Goal: Task Accomplishment & Management: Use online tool/utility

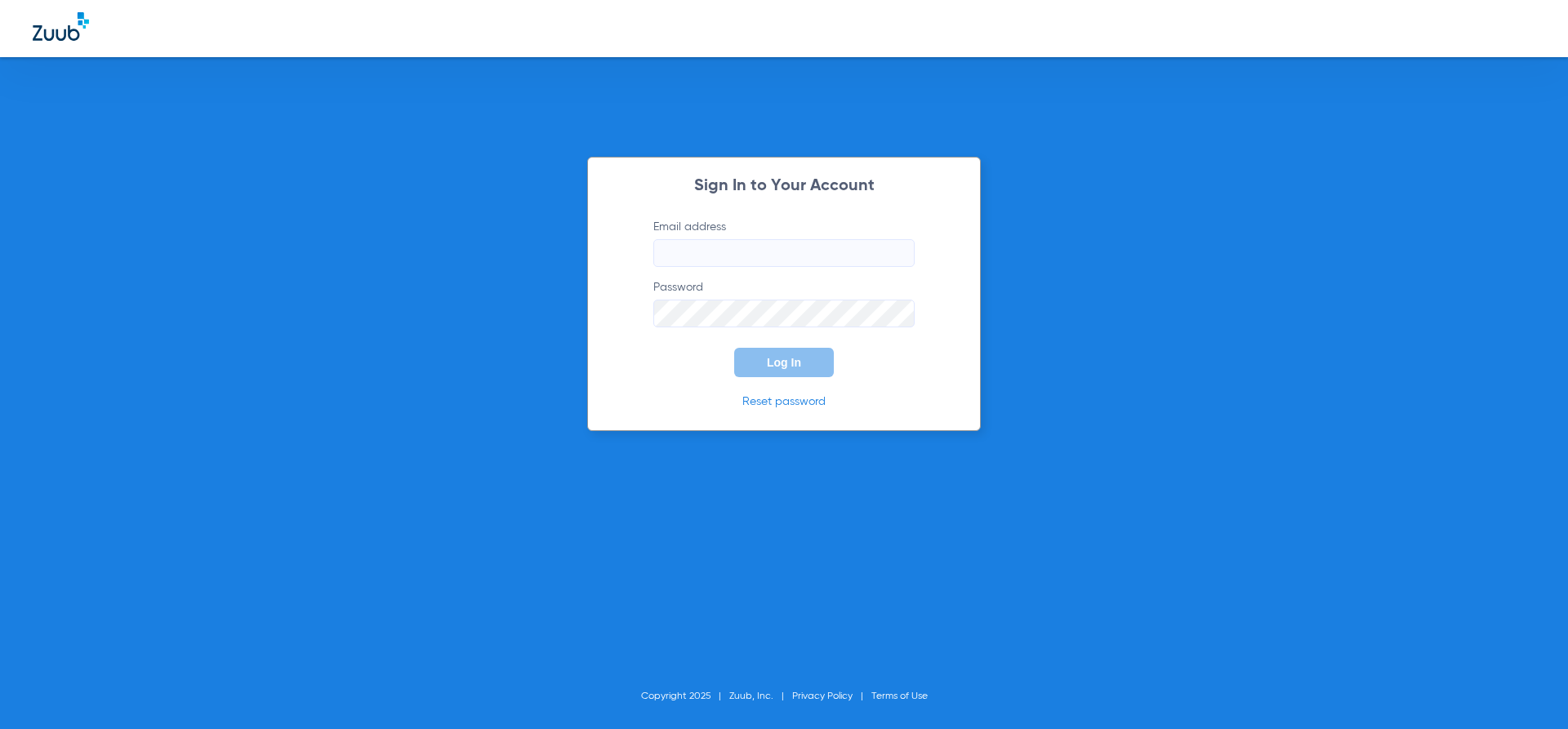
type input "[EMAIL_ADDRESS][DOMAIN_NAME]"
click at [813, 365] on button "Log In" at bounding box center [784, 362] width 100 height 29
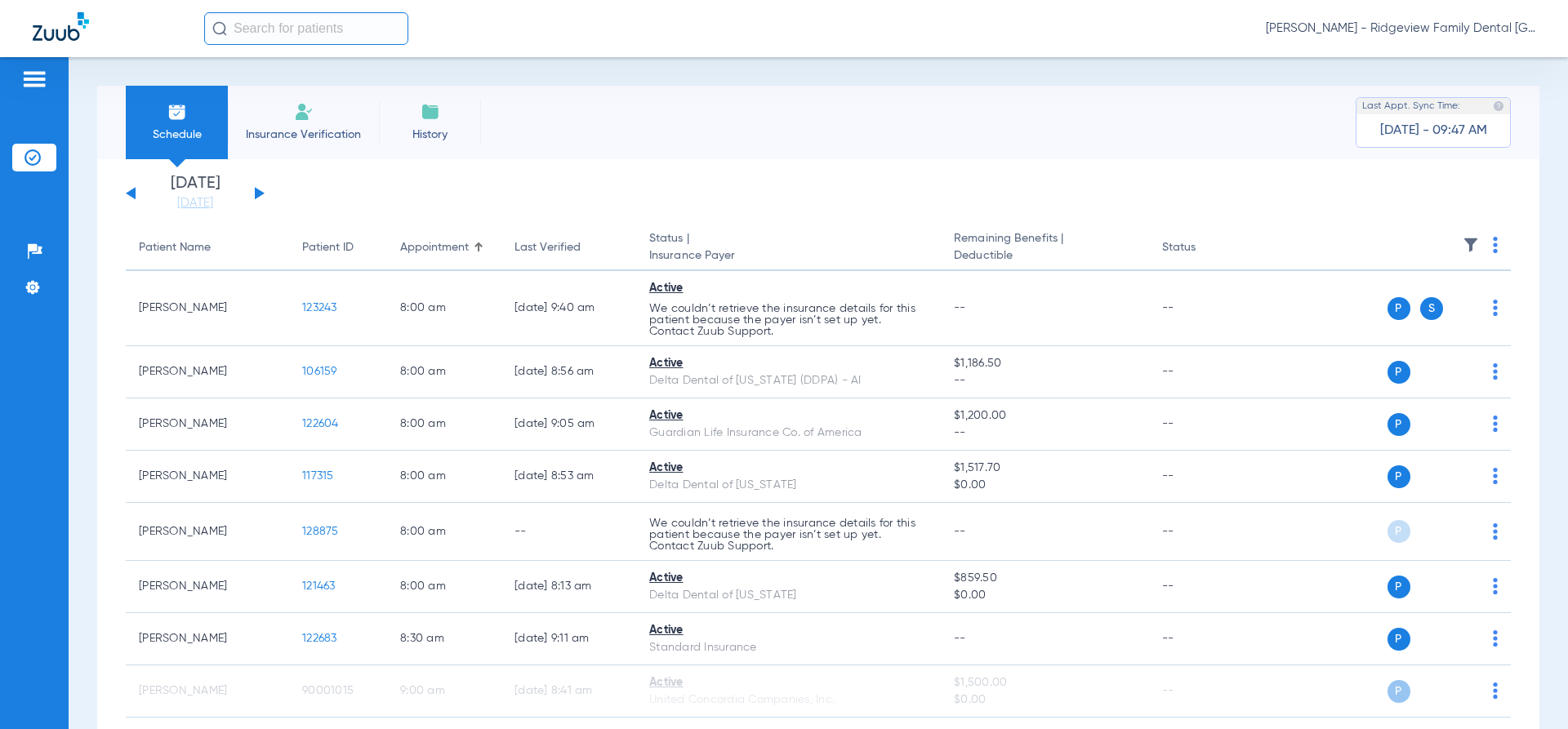
click at [260, 194] on button at bounding box center [260, 193] width 10 height 13
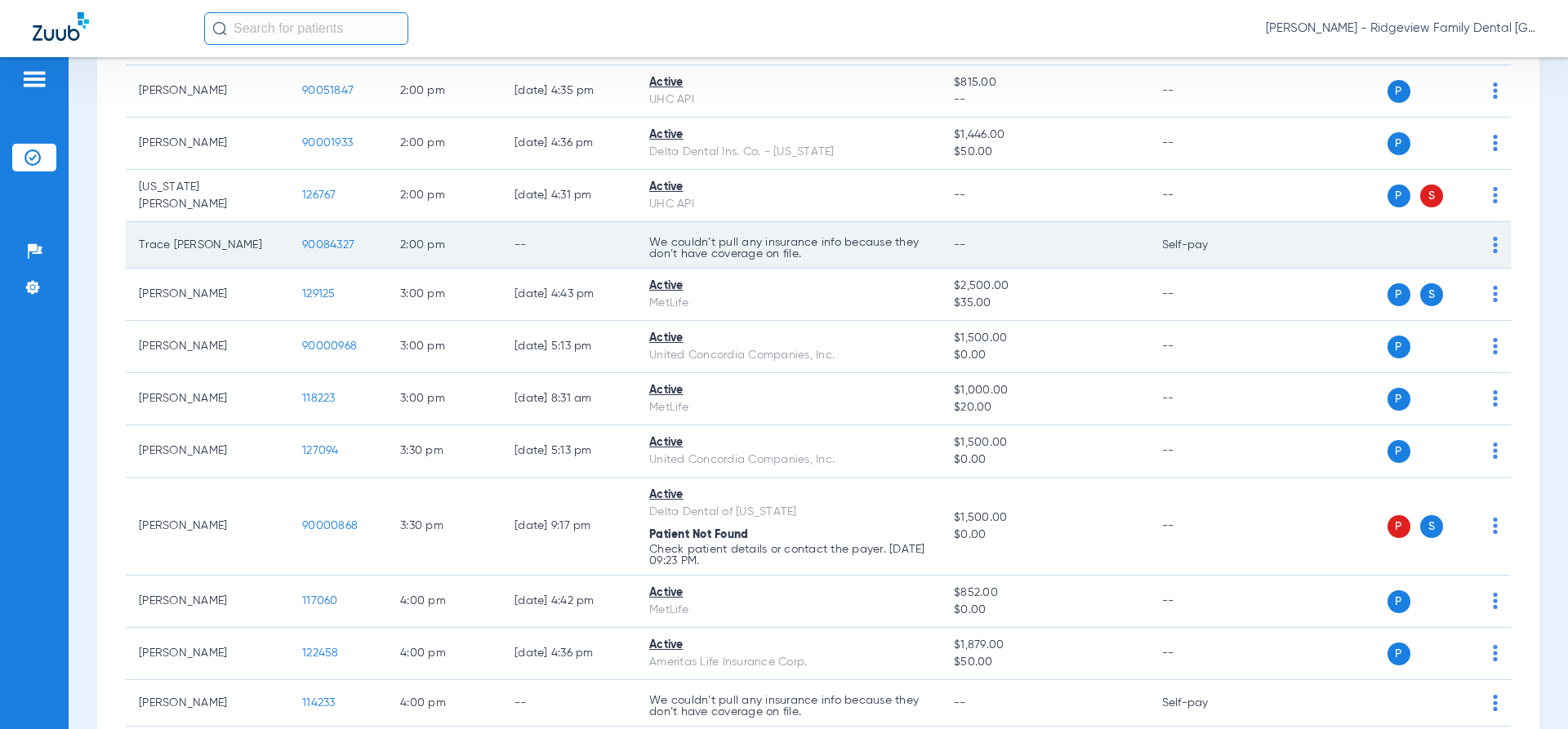
scroll to position [1714, 0]
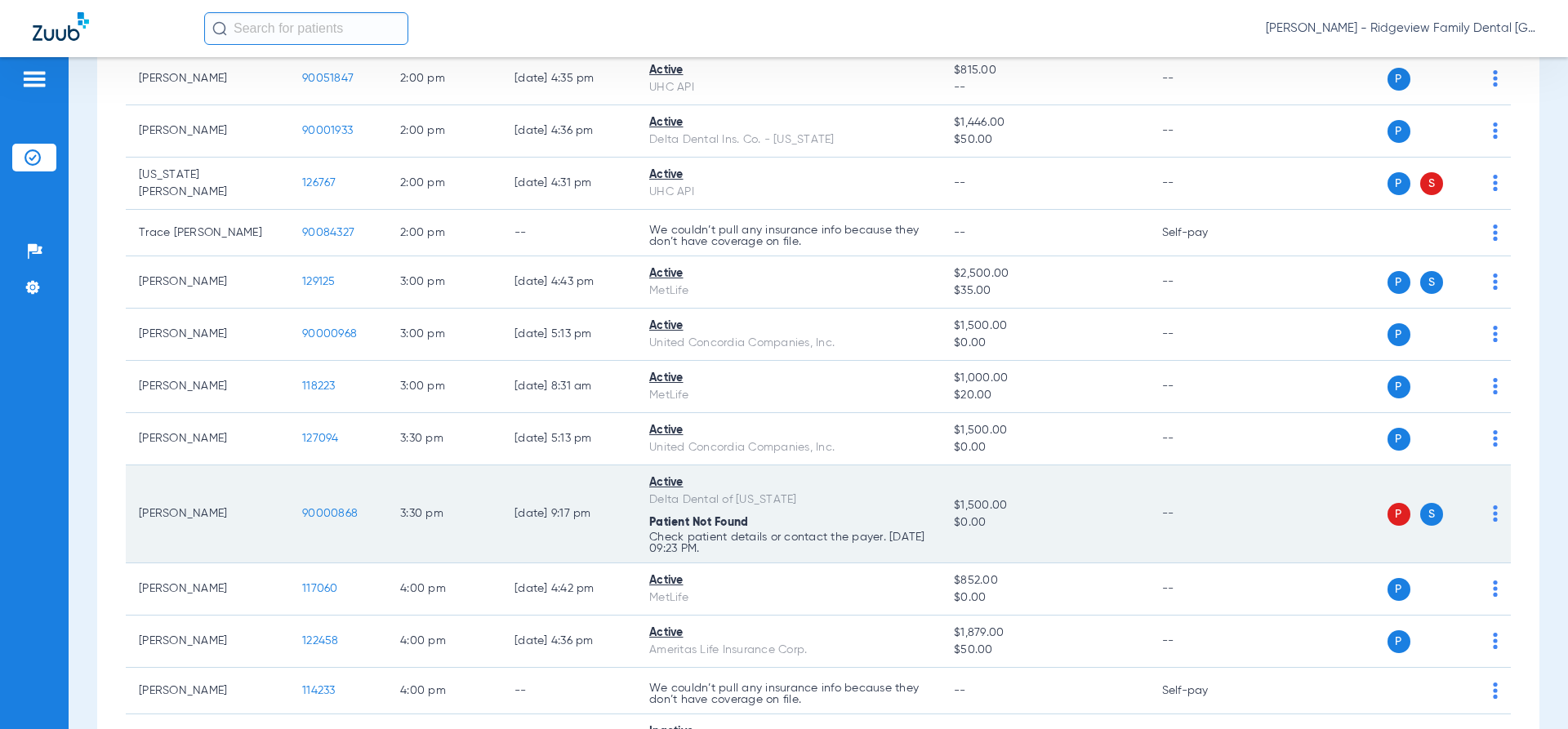
click at [1480, 503] on div "P S" at bounding box center [1378, 514] width 239 height 23
click at [1492, 505] on img at bounding box center [1495, 512] width 5 height 16
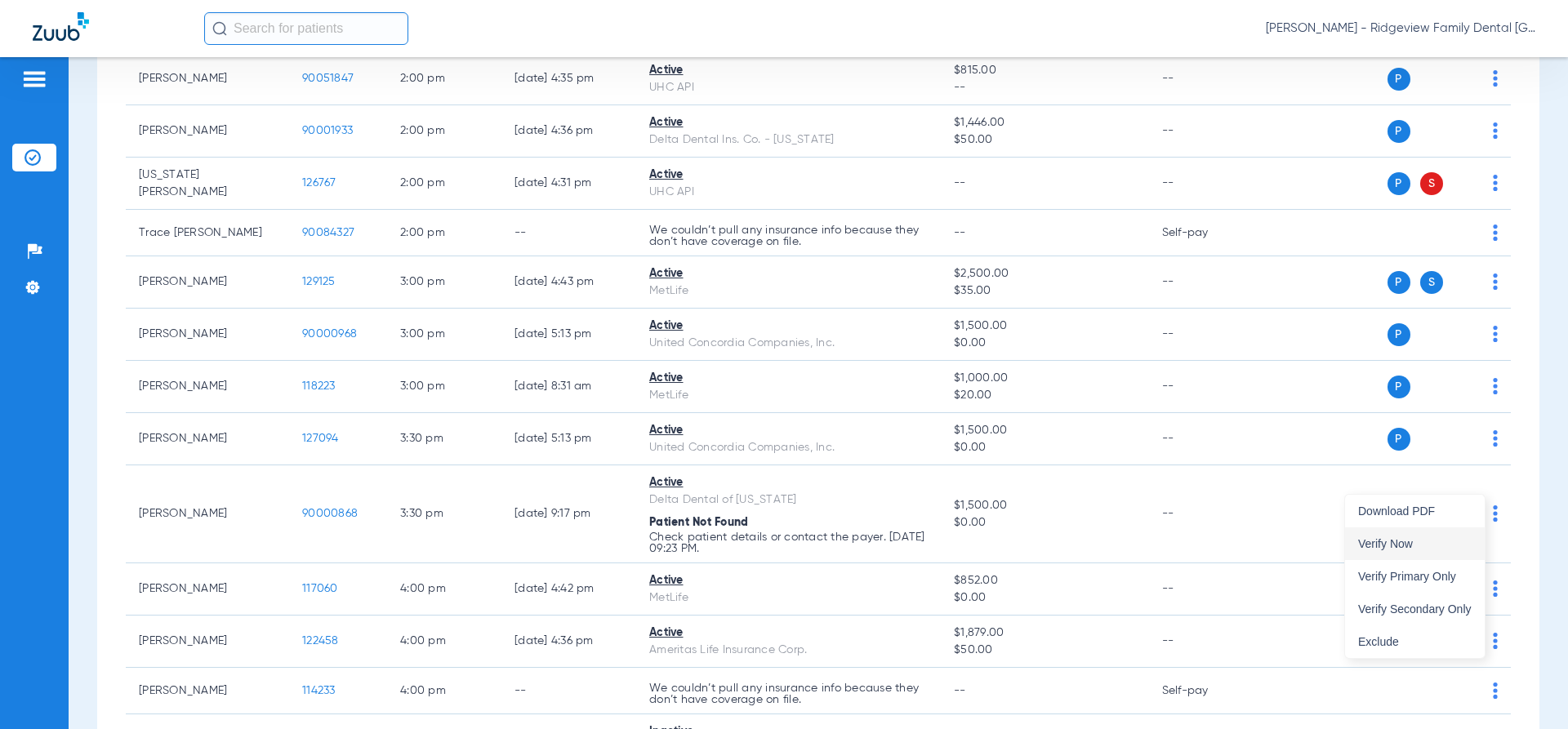
click at [1398, 542] on span "Verify Now" at bounding box center [1414, 543] width 113 height 12
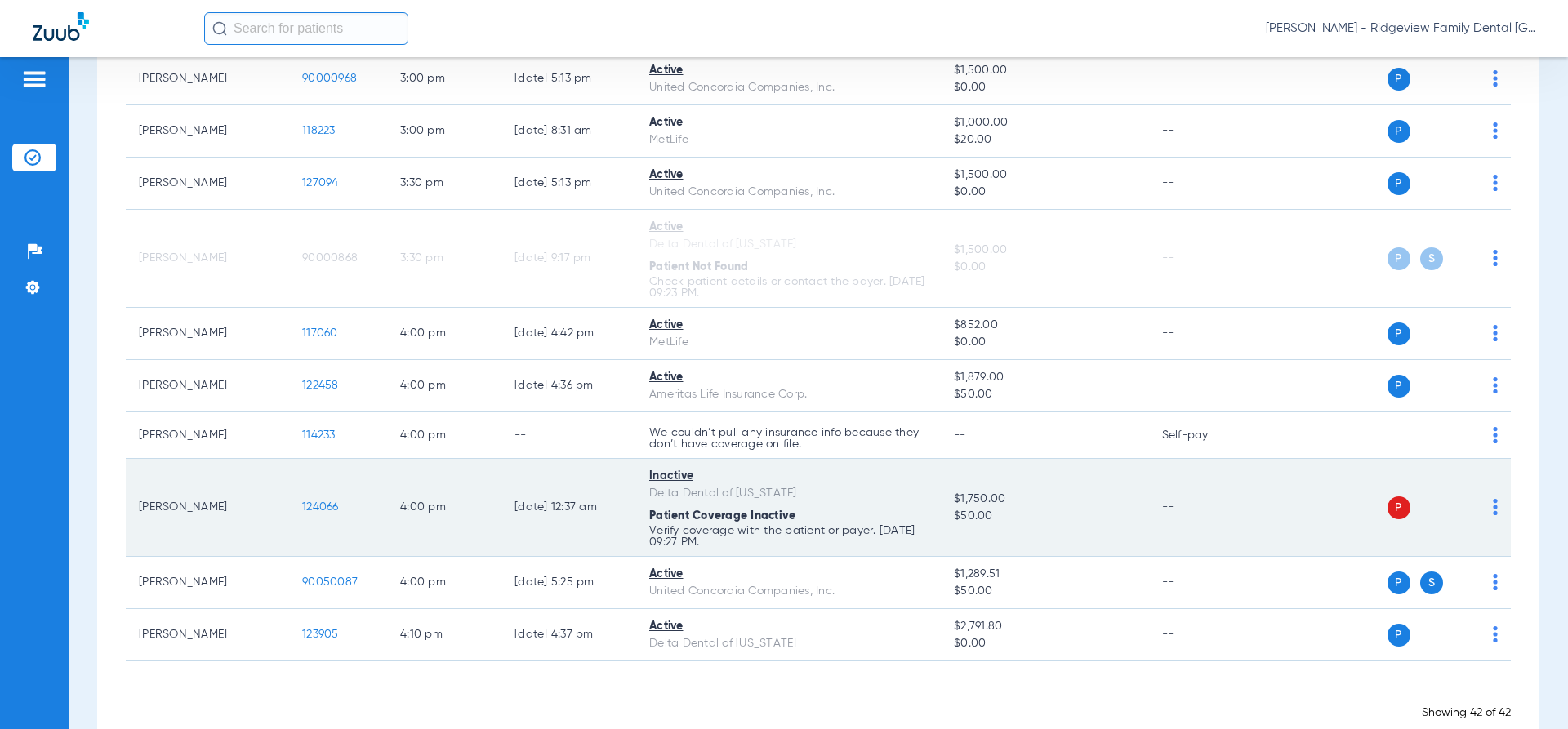
scroll to position [1972, 0]
click at [1492, 496] on img at bounding box center [1495, 504] width 5 height 16
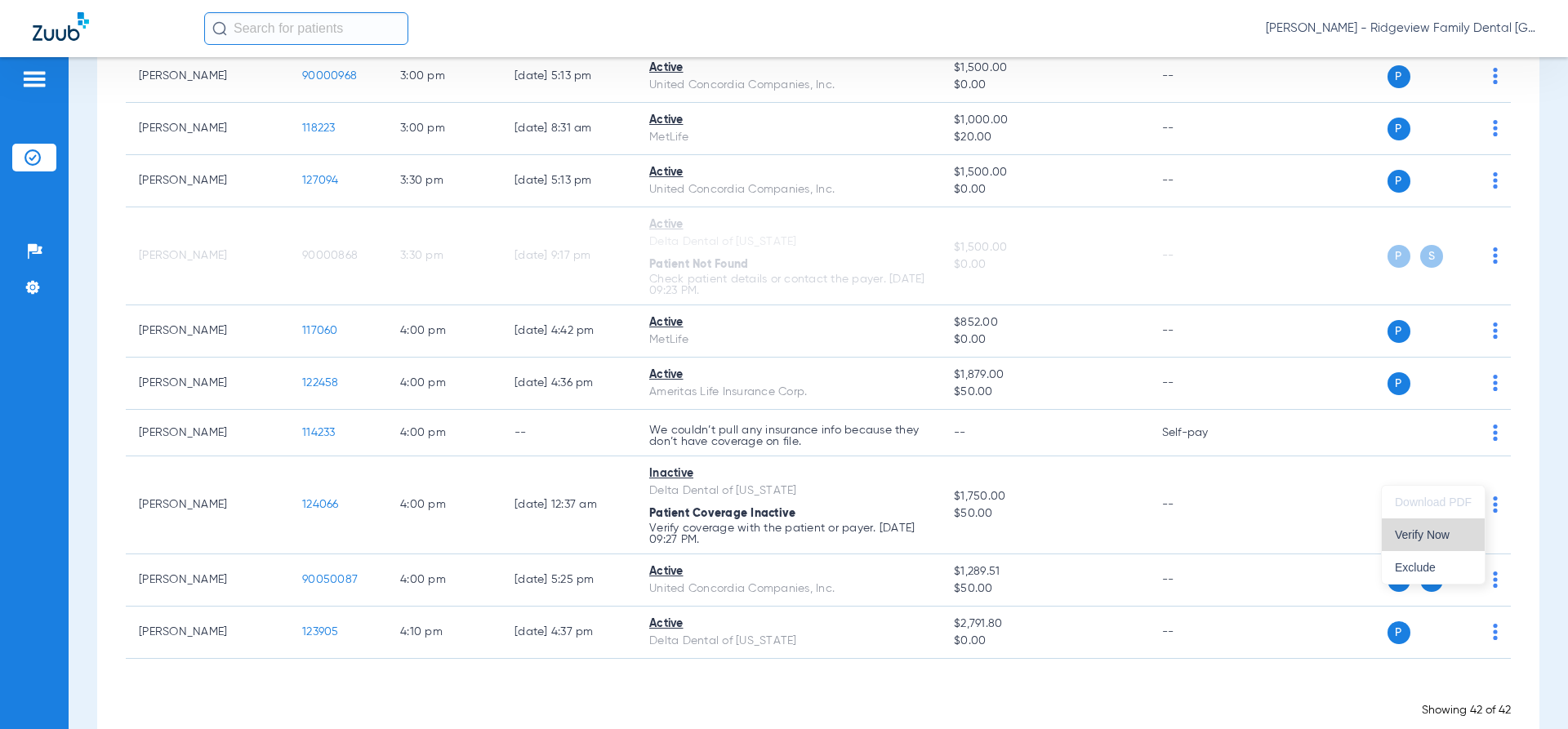
click at [1446, 536] on span "Verify Now" at bounding box center [1433, 535] width 76 height 12
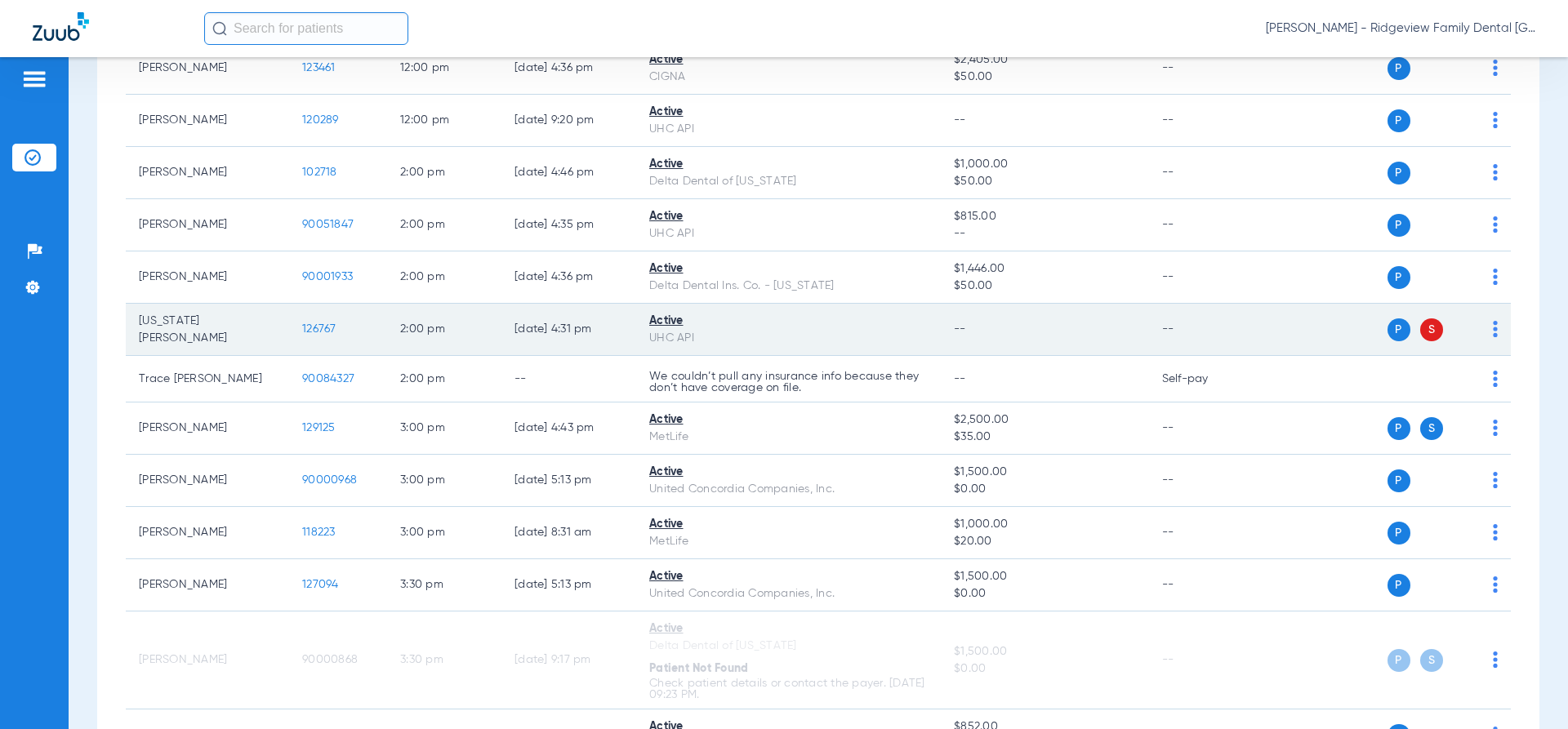
scroll to position [1400, 0]
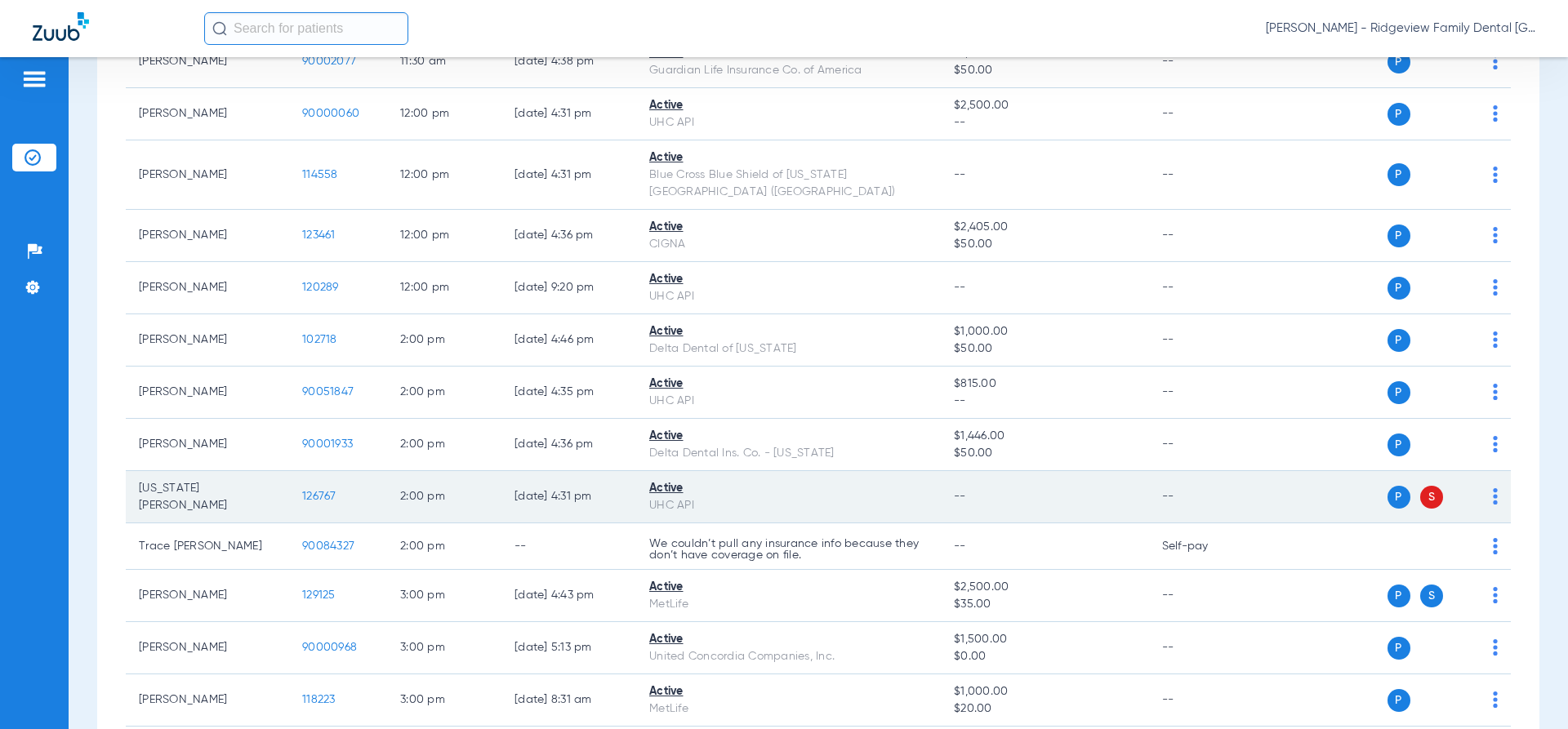
click at [1492, 488] on img at bounding box center [1495, 496] width 5 height 16
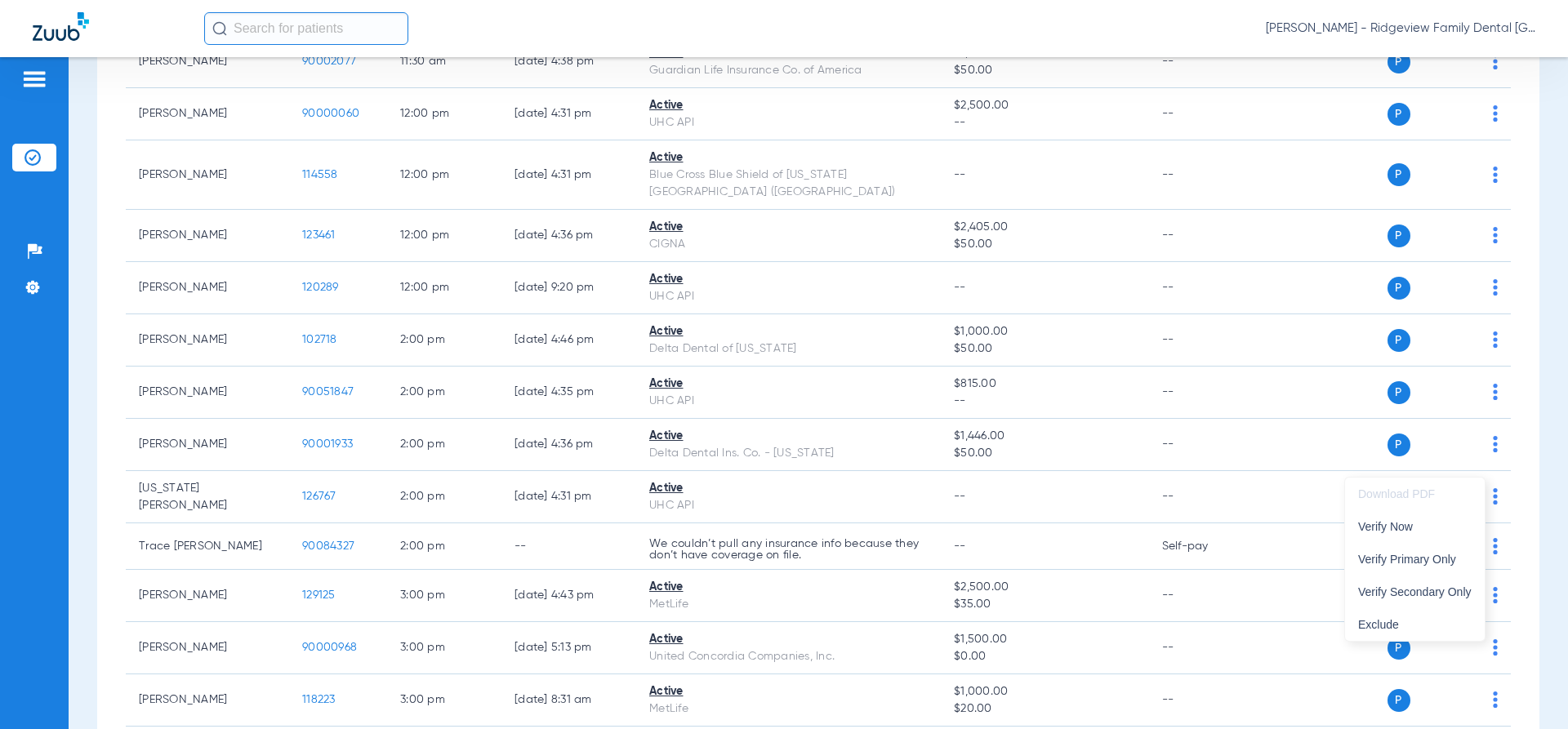
click at [1299, 464] on div at bounding box center [784, 364] width 1568 height 729
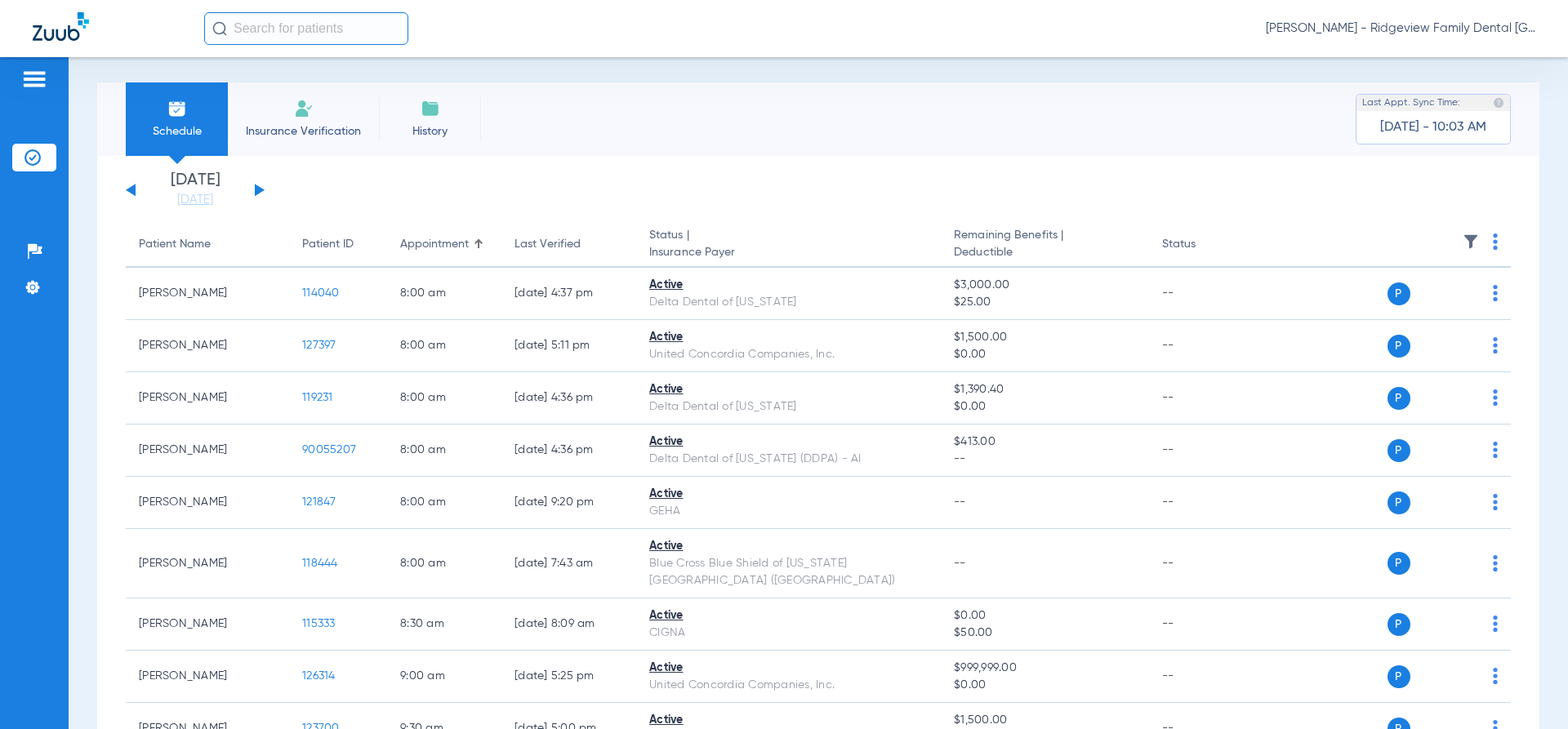
scroll to position [0, 0]
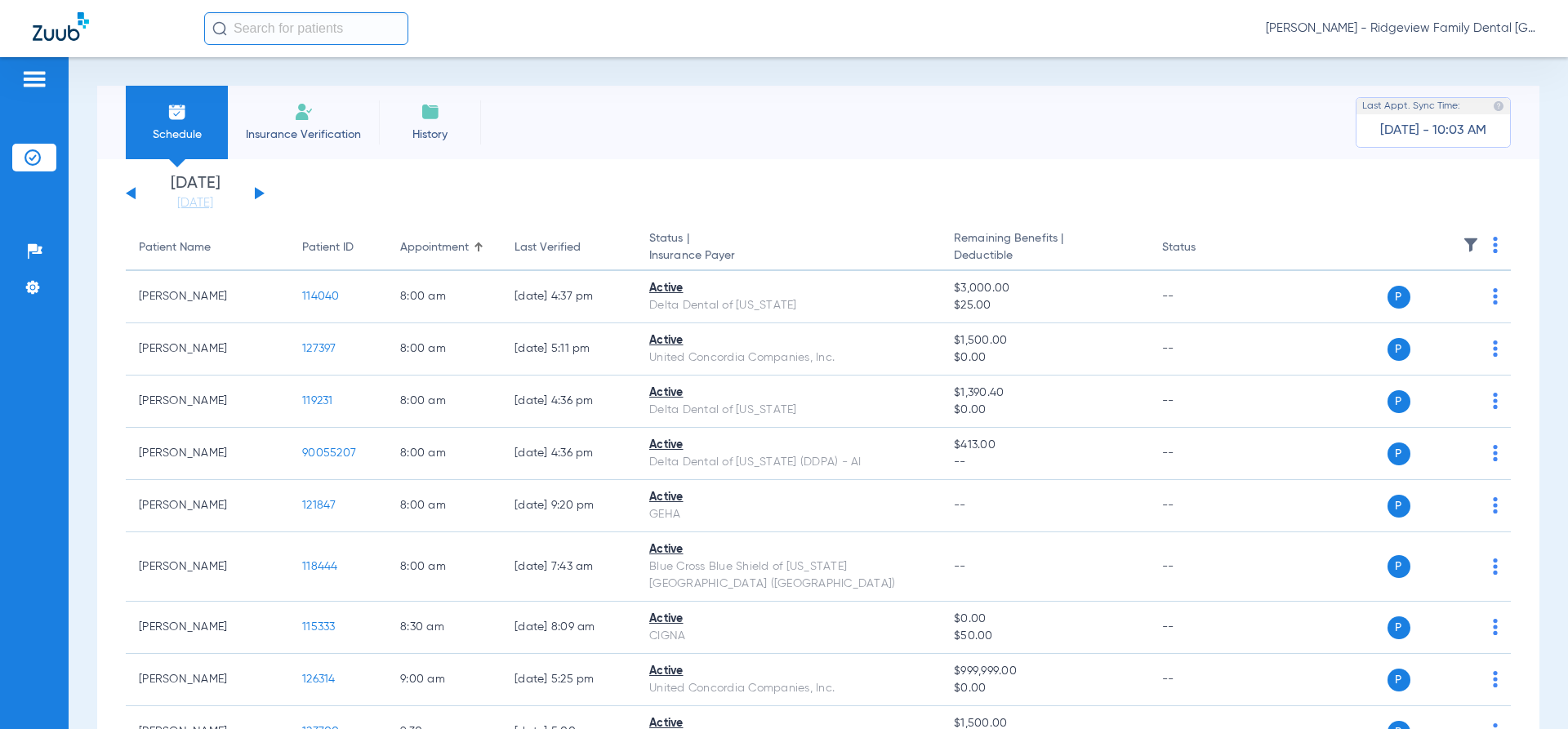
click at [259, 194] on button at bounding box center [260, 193] width 10 height 13
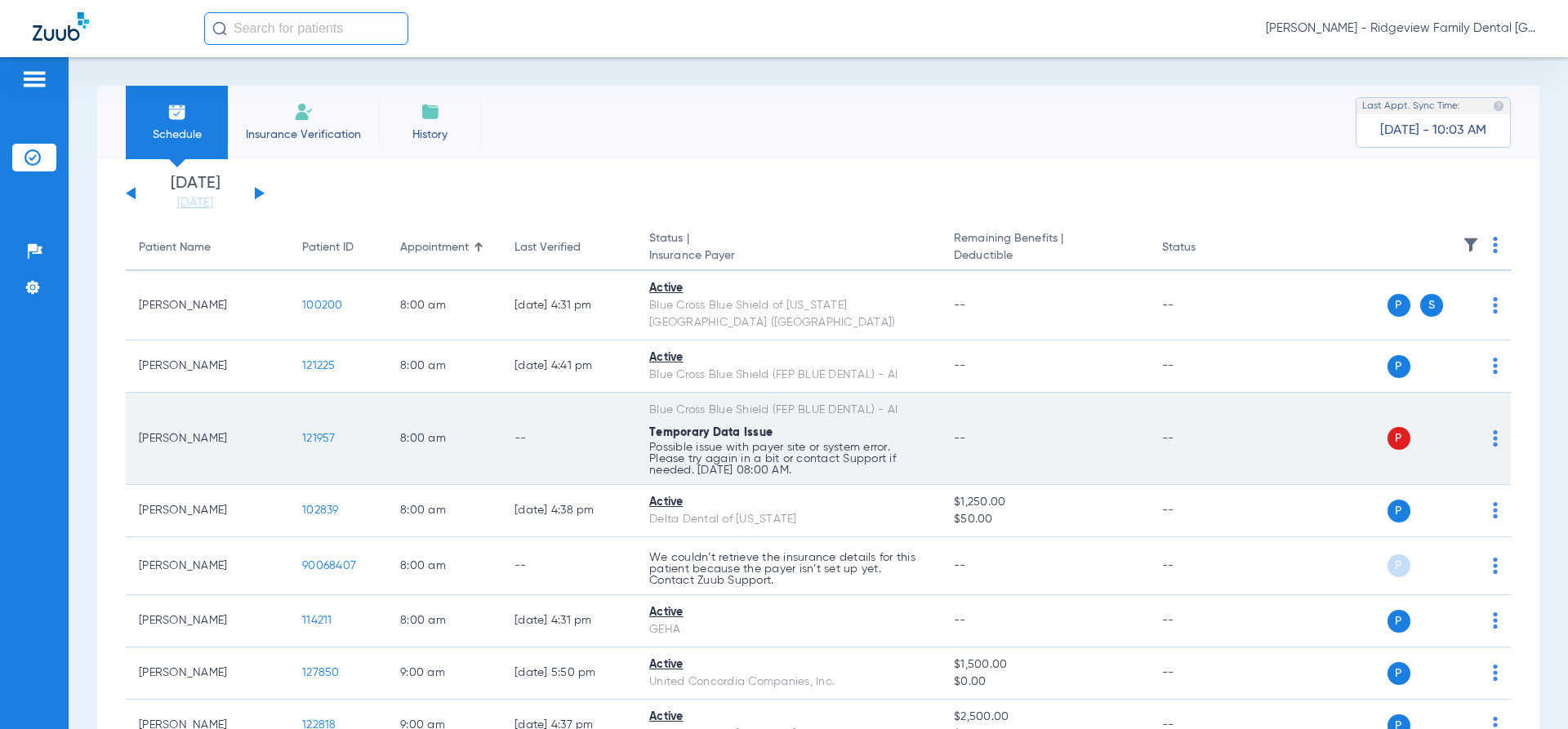
click at [1492, 430] on img at bounding box center [1495, 438] width 5 height 16
drag, startPoint x: 1432, startPoint y: 490, endPoint x: 1352, endPoint y: 461, distance: 85.1
click at [1432, 490] on span "Verify Now" at bounding box center [1433, 485] width 76 height 12
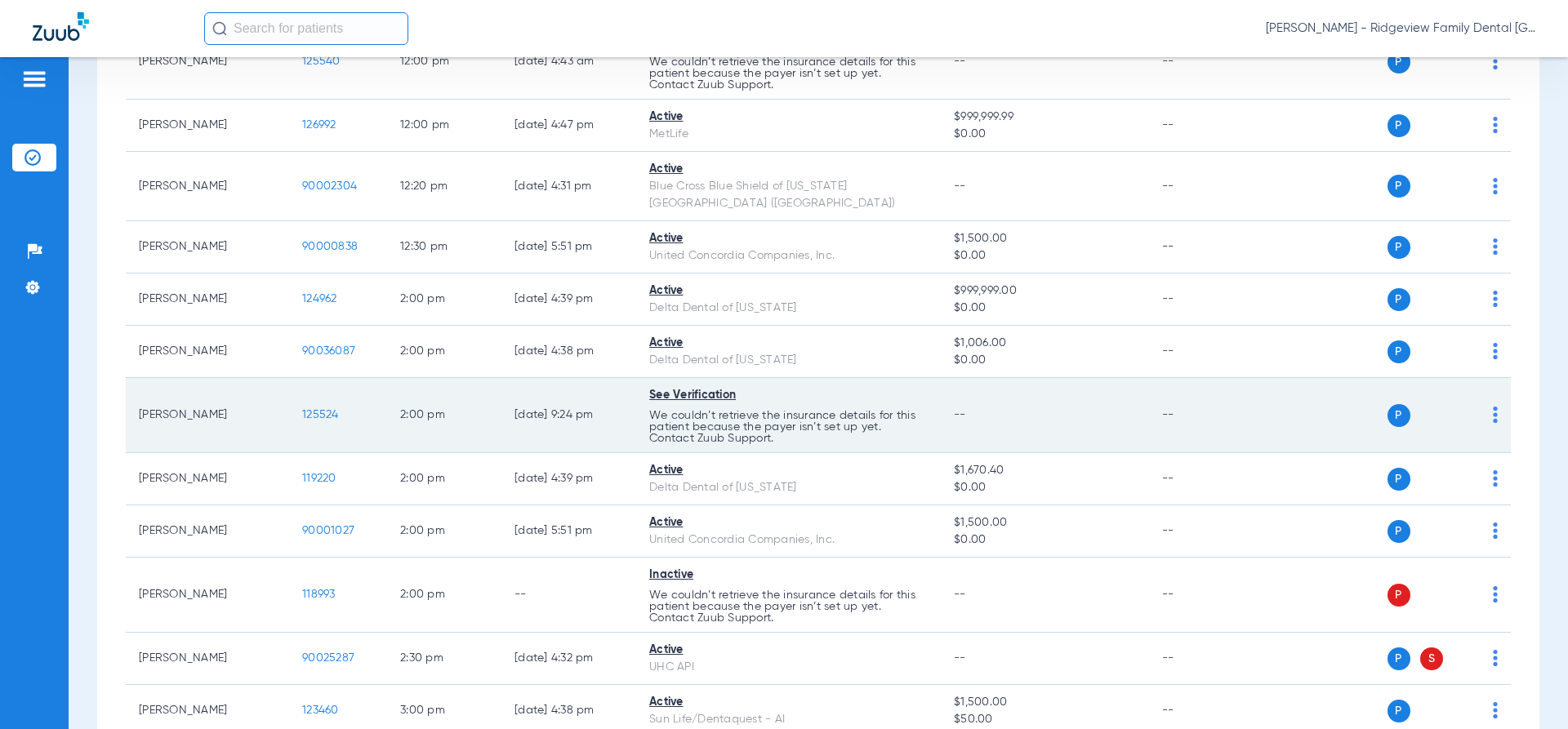
scroll to position [1796, 0]
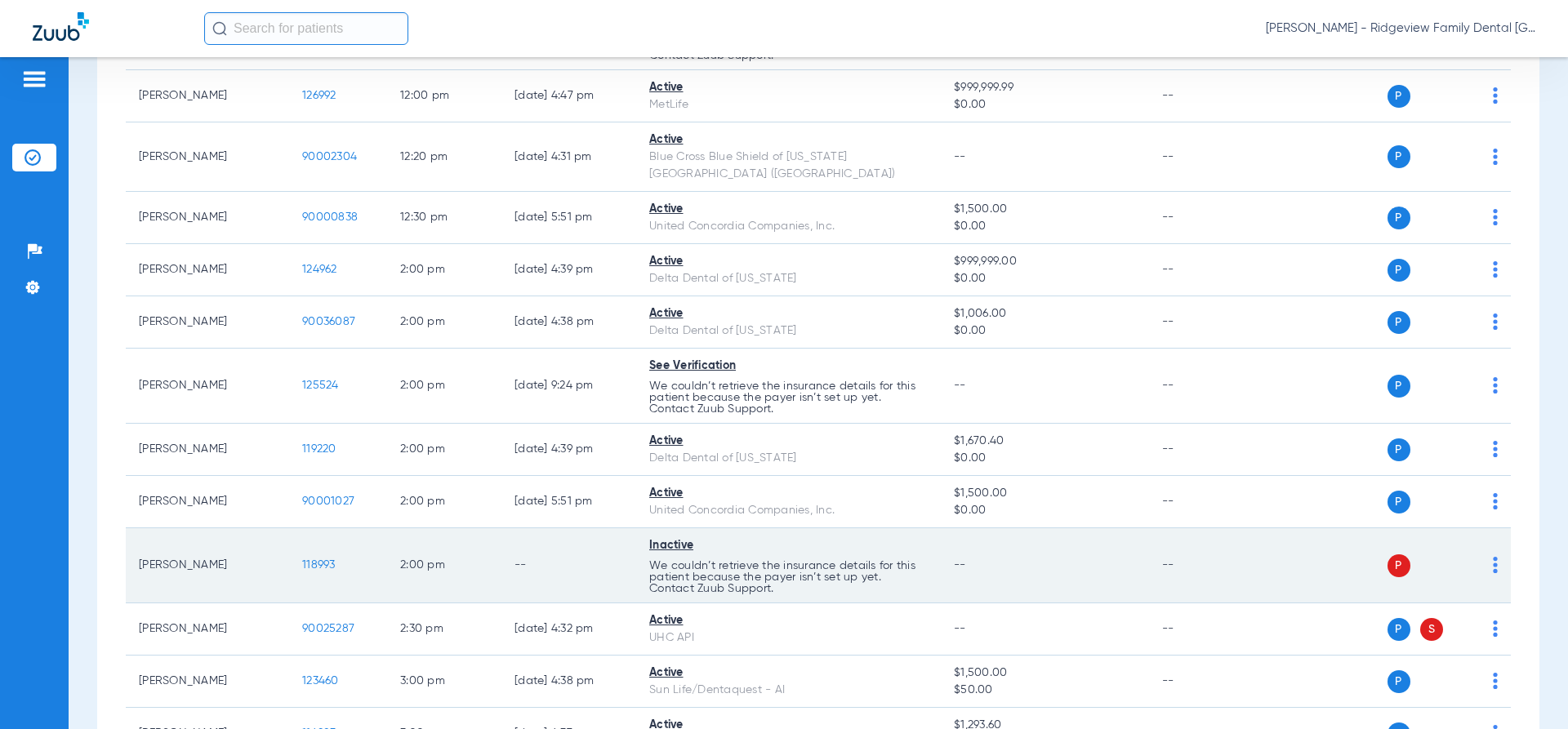
click at [1479, 554] on div "P S" at bounding box center [1378, 565] width 239 height 23
click at [1492, 557] on img at bounding box center [1495, 564] width 5 height 16
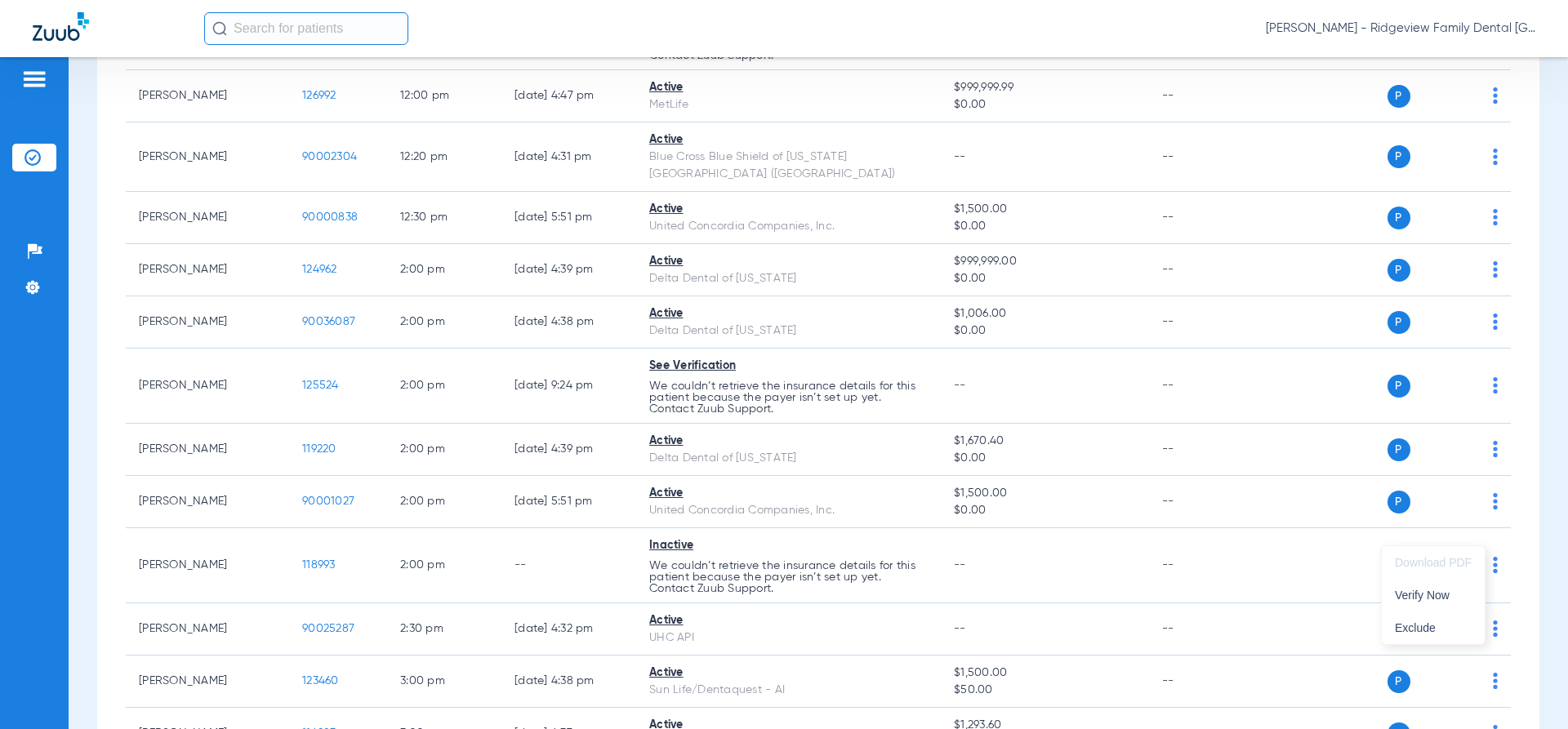
click at [1297, 520] on div at bounding box center [784, 364] width 1568 height 729
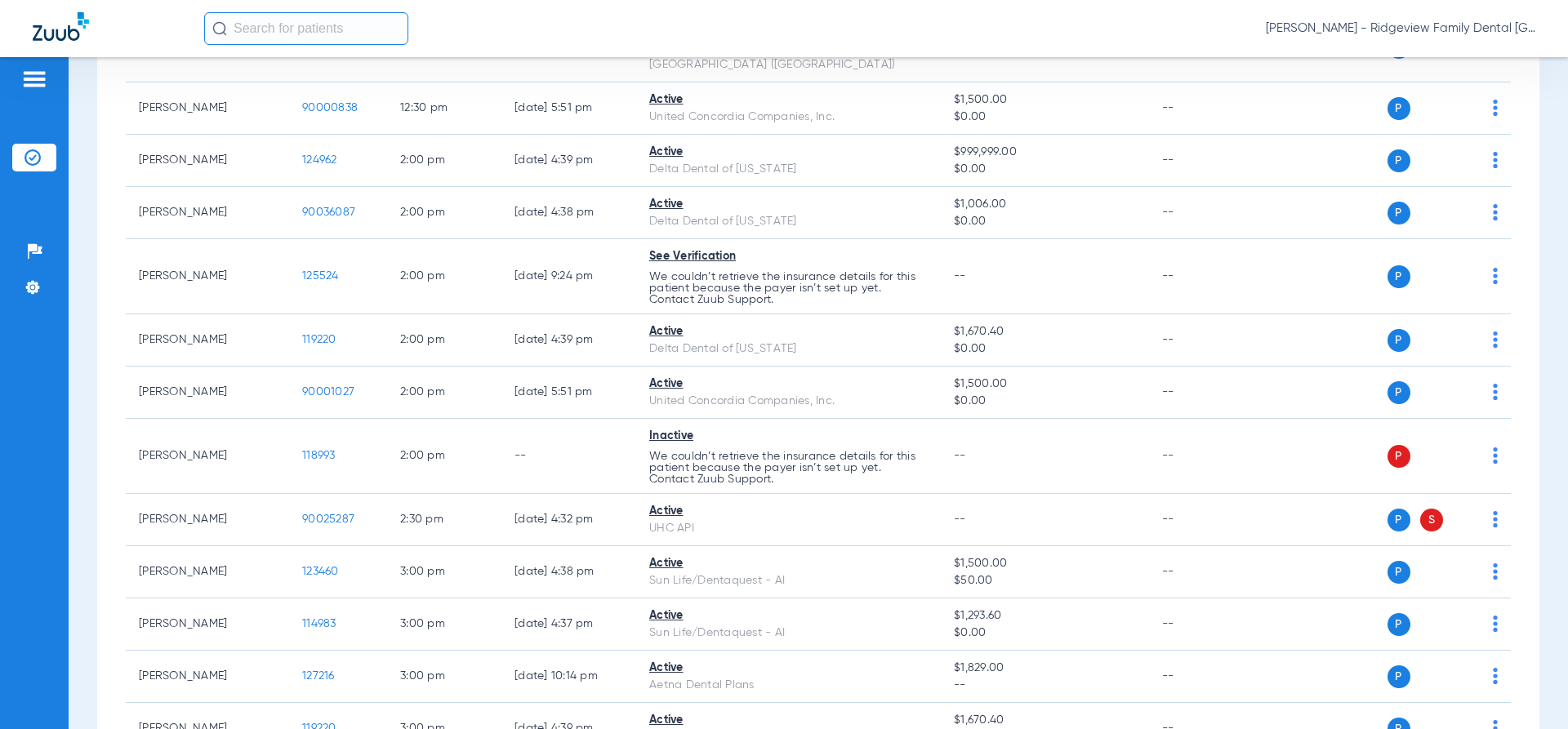
scroll to position [1877, 0]
